Goal: Find specific page/section: Find specific page/section

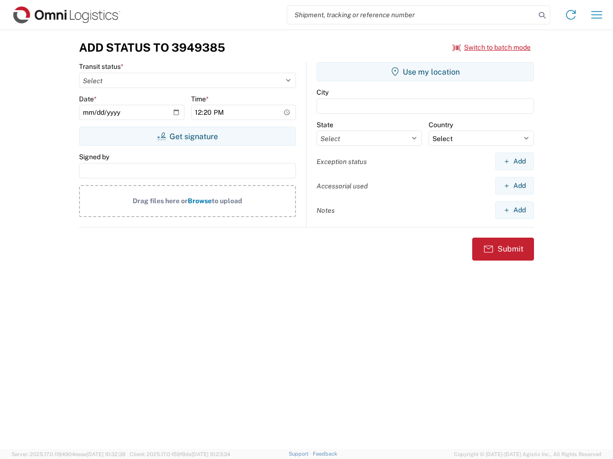
click at [411, 15] on input "search" at bounding box center [411, 15] width 248 height 18
click at [542, 15] on icon at bounding box center [541, 15] width 13 height 13
click at [570, 15] on icon at bounding box center [570, 14] width 15 height 15
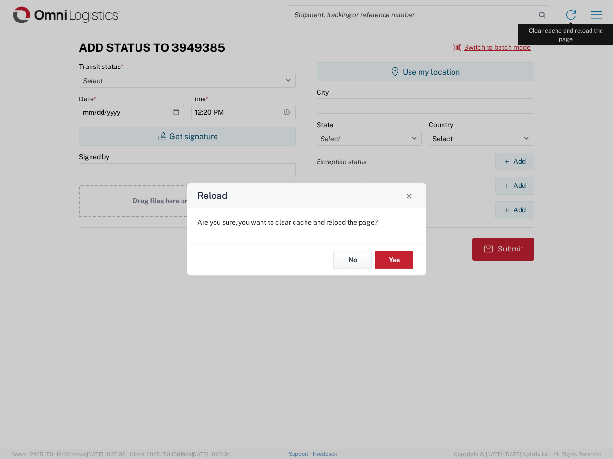
click at [596, 15] on div "Reload Are you sure, you want to clear cache and reload the page? No Yes" at bounding box center [306, 229] width 613 height 459
click at [491, 47] on div "Reload Are you sure, you want to clear cache and reload the page? No Yes" at bounding box center [306, 229] width 613 height 459
click at [187, 136] on div "Reload Are you sure, you want to clear cache and reload the page? No Yes" at bounding box center [306, 229] width 613 height 459
click at [425, 72] on div "Reload Are you sure, you want to clear cache and reload the page? No Yes" at bounding box center [306, 229] width 613 height 459
click at [514, 161] on div "Reload Are you sure, you want to clear cache and reload the page? No Yes" at bounding box center [306, 229] width 613 height 459
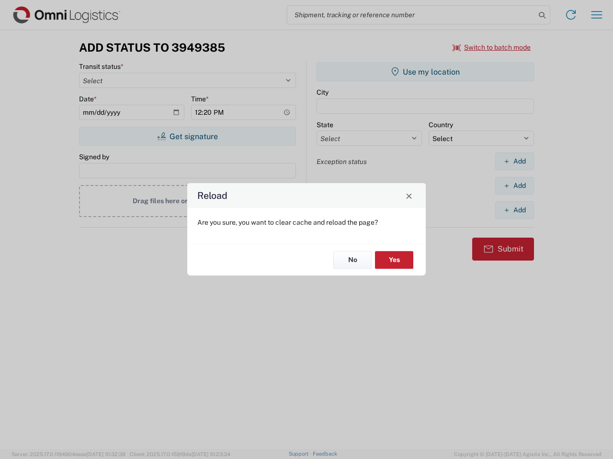
click at [514, 186] on div "Reload Are you sure, you want to clear cache and reload the page? No Yes" at bounding box center [306, 229] width 613 height 459
click at [514, 210] on div "Reload Are you sure, you want to clear cache and reload the page? No Yes" at bounding box center [306, 229] width 613 height 459
